Goal: Task Accomplishment & Management: Manage account settings

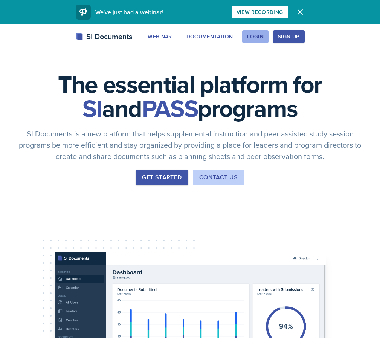
click at [251, 39] on div "Login" at bounding box center [255, 37] width 17 height 6
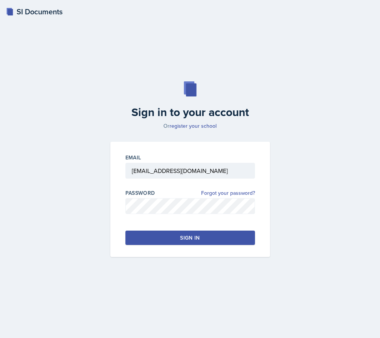
click at [163, 236] on button "Sign in" at bounding box center [190, 238] width 130 height 14
click at [183, 237] on div "Sign in" at bounding box center [190, 238] width 20 height 8
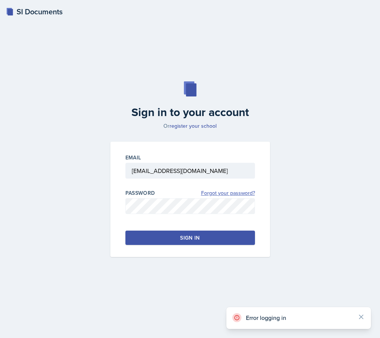
click at [228, 192] on link "Forgot your password?" at bounding box center [228, 193] width 54 height 8
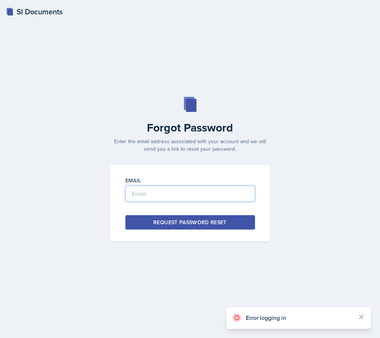
click at [190, 194] on input "email" at bounding box center [190, 194] width 130 height 16
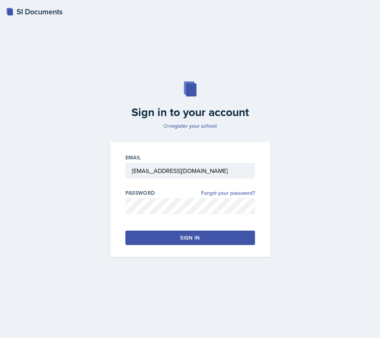
click at [194, 235] on div "Sign in" at bounding box center [190, 238] width 20 height 8
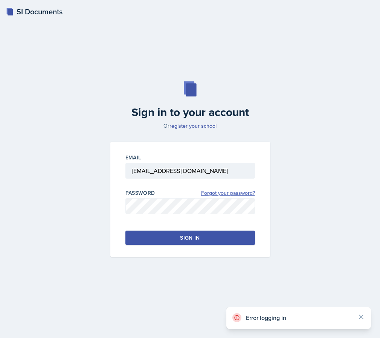
click at [237, 192] on link "Forgot your password?" at bounding box center [228, 193] width 54 height 8
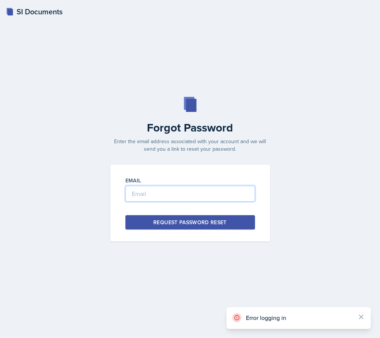
click at [193, 195] on input "email" at bounding box center [190, 194] width 130 height 16
paste input "[EMAIL_ADDRESS][DOMAIN_NAME]"
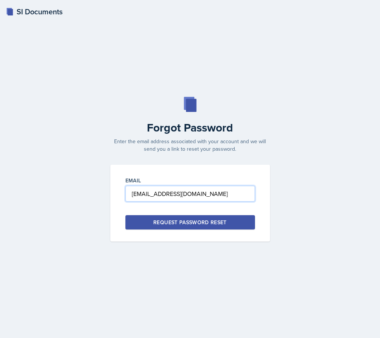
type input "[EMAIL_ADDRESS][DOMAIN_NAME]"
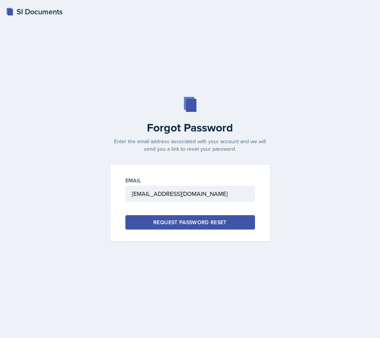
click at [160, 226] on button "Request Password Reset" at bounding box center [190, 222] width 130 height 14
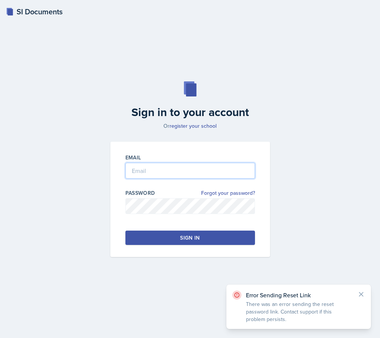
type input "[EMAIL_ADDRESS][DOMAIN_NAME]"
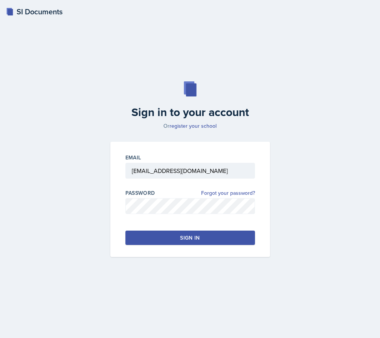
click at [160, 243] on button "Sign in" at bounding box center [190, 238] width 130 height 14
click at [183, 228] on div "Email nhambloo@students.kennesaw.edu Password Forgot your password? Sign in" at bounding box center [190, 199] width 160 height 115
click at [183, 237] on div "Sign in" at bounding box center [190, 238] width 20 height 8
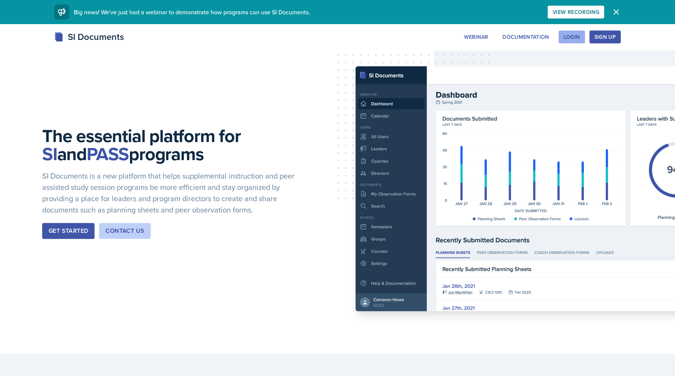
click at [573, 34] on div "Login" at bounding box center [572, 37] width 17 height 6
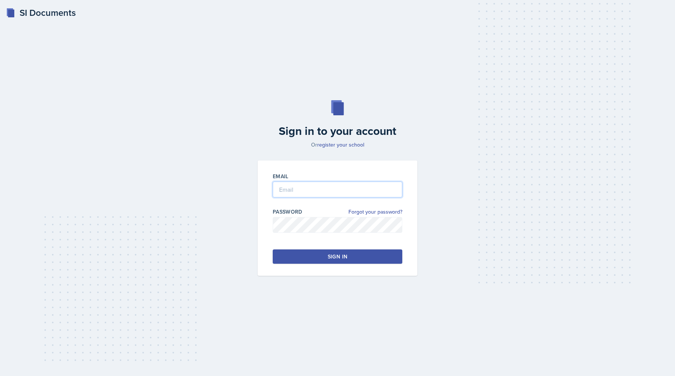
type input "[EMAIL_ADDRESS][DOMAIN_NAME]"
click at [333, 256] on div "Sign in" at bounding box center [338, 257] width 20 height 8
click at [388, 214] on link "Forgot your password?" at bounding box center [375, 212] width 54 height 8
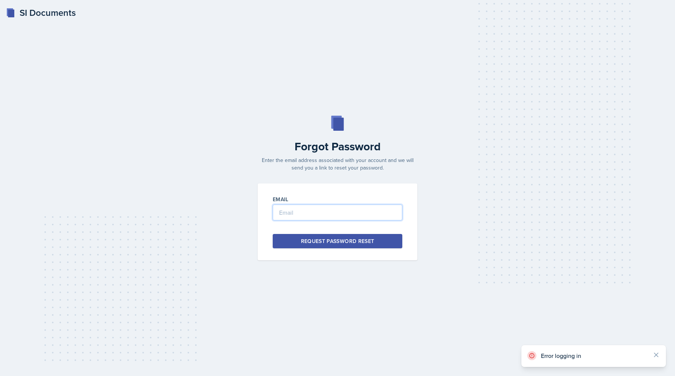
click at [354, 217] on input "email" at bounding box center [338, 213] width 130 height 16
paste input "n"
type input "[EMAIL_ADDRESS][DOMAIN_NAME]"
click at [347, 243] on div "Request Password Reset" at bounding box center [337, 241] width 73 height 8
